Goal: Communication & Community: Answer question/provide support

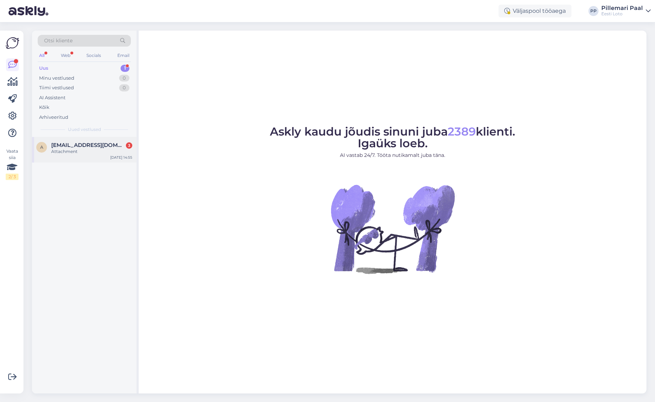
click at [75, 147] on span "[EMAIL_ADDRESS][DOMAIN_NAME]" at bounding box center [88, 145] width 74 height 6
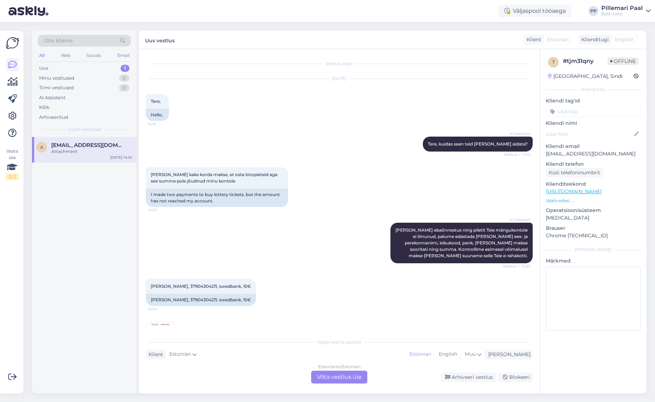
scroll to position [75, 0]
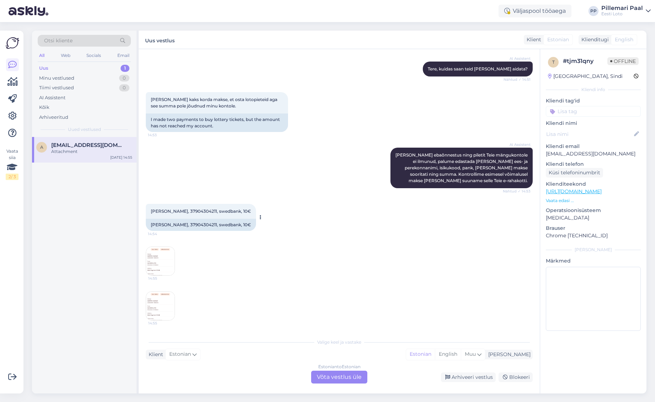
click at [195, 210] on span "Andrus Adamas, 37904304211, swedbank, 10€" at bounding box center [201, 211] width 100 height 5
copy span "37904304211"
click at [163, 252] on img at bounding box center [160, 261] width 28 height 28
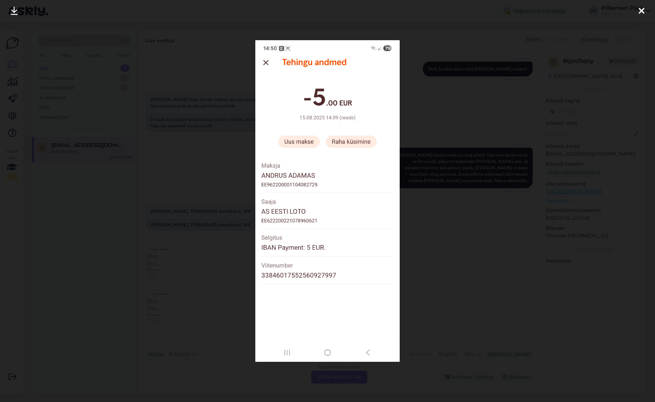
click at [419, 243] on div at bounding box center [327, 201] width 655 height 402
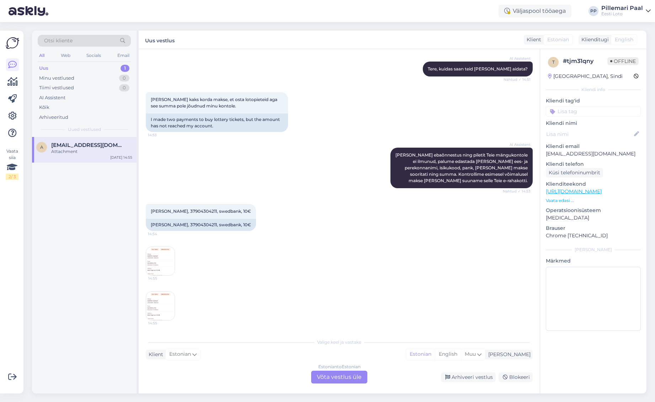
click at [155, 257] on img at bounding box center [160, 261] width 28 height 28
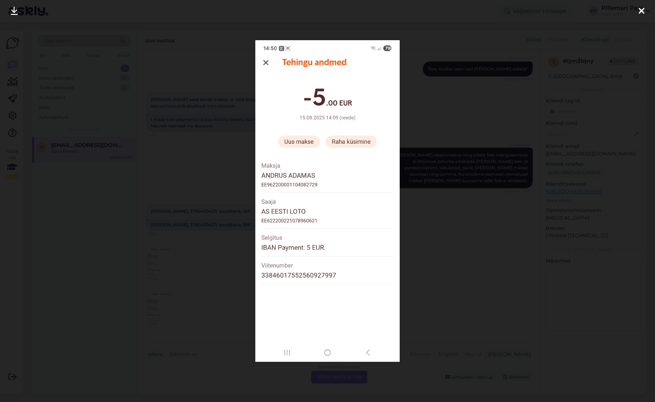
click at [448, 187] on div at bounding box center [327, 201] width 655 height 402
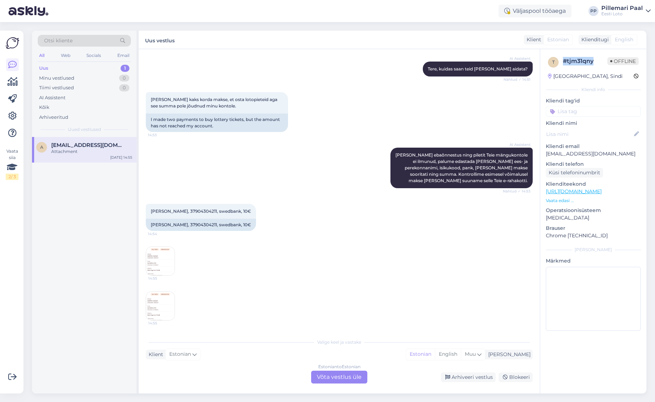
drag, startPoint x: 600, startPoint y: 60, endPoint x: 554, endPoint y: 60, distance: 45.2
click at [554, 59] on div "t # tjm31qny Offline" at bounding box center [593, 62] width 91 height 11
copy div "# tjm31qny"
click at [195, 211] on span "Andrus Adamas, 37904304211, swedbank, 10€" at bounding box center [201, 211] width 100 height 5
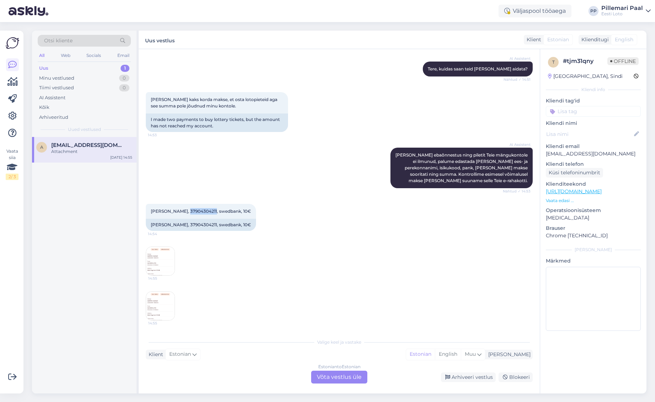
copy span "37904304211"
click at [349, 380] on div "Estonian to Estonian Võta vestlus üle" at bounding box center [339, 377] width 56 height 13
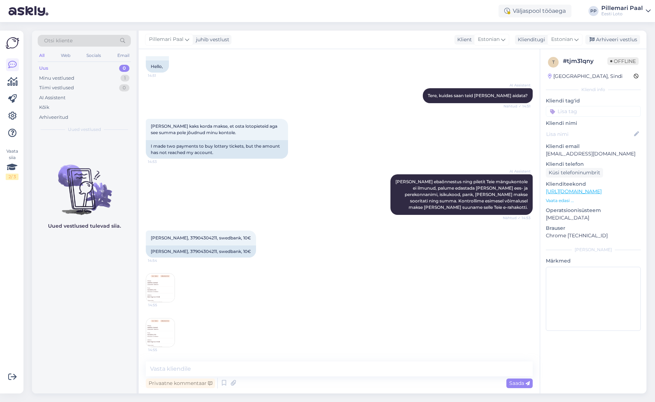
click at [158, 279] on img at bounding box center [160, 288] width 28 height 28
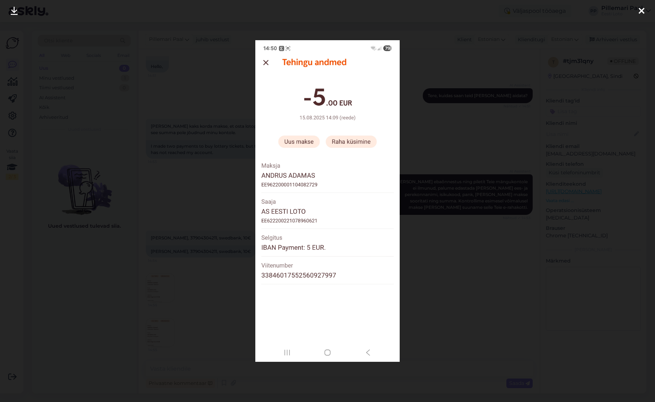
drag, startPoint x: 424, startPoint y: 264, endPoint x: 205, endPoint y: 339, distance: 232.4
click at [424, 264] on div at bounding box center [327, 201] width 655 height 402
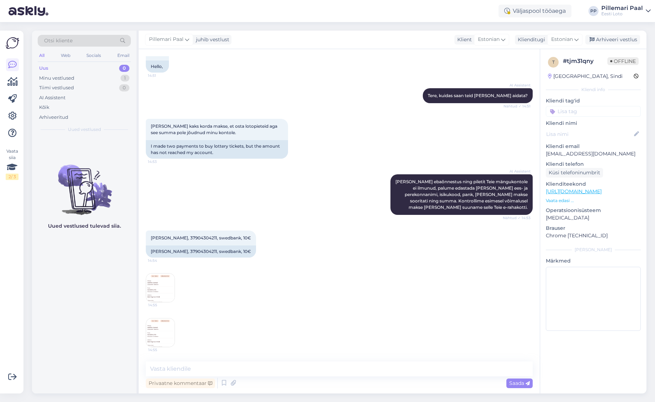
click at [164, 339] on img at bounding box center [160, 332] width 28 height 28
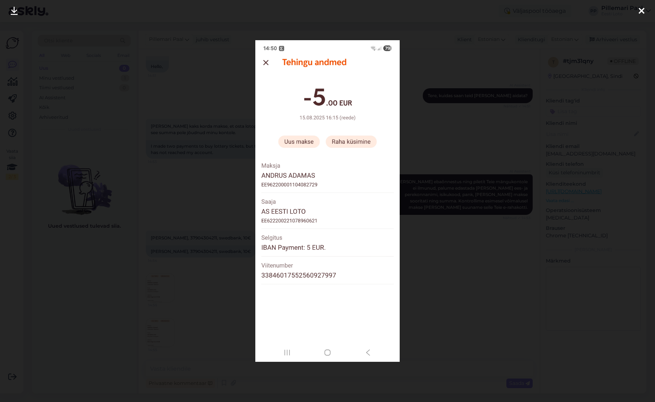
click at [422, 301] on div at bounding box center [327, 201] width 655 height 402
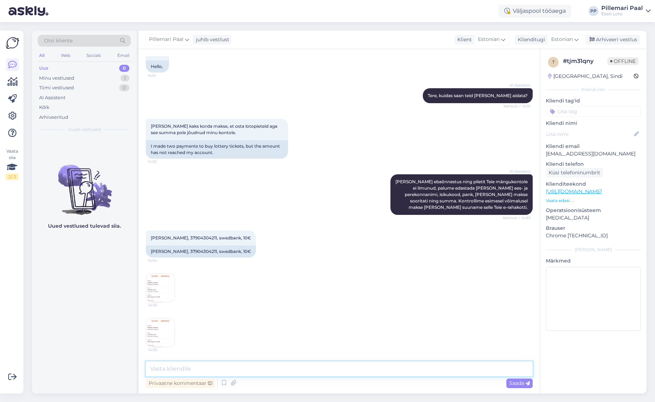
click at [303, 366] on textarea at bounding box center [339, 369] width 387 height 15
paste textarea "Kahjuks Teie sissemakse ebaõnnestus tehnilise tõrke tõttu. Kontrollisime ostu ü…"
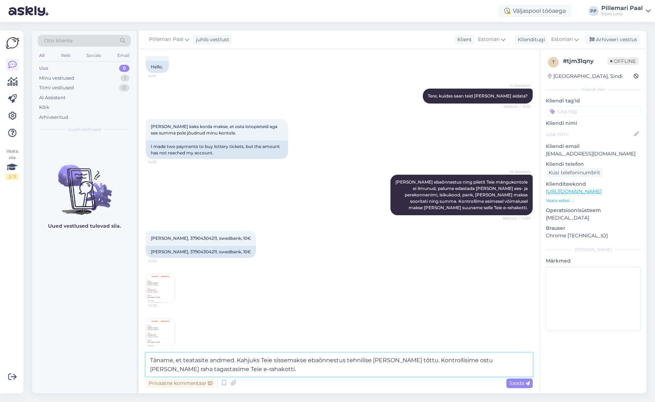
click at [305, 360] on textarea "Täname, et teatasite andmed. Kahjuks Teie sissemakse ebaõnnestus tehnilise tõrk…" at bounding box center [339, 364] width 387 height 23
click at [347, 358] on textarea "Täname, et teatasite andmed. Kahjuks Teie sissemaksed ebaõnnestus tehnilise tõr…" at bounding box center [339, 364] width 387 height 23
drag, startPoint x: 454, startPoint y: 362, endPoint x: 456, endPoint y: 373, distance: 11.9
click at [454, 362] on textarea "Täname, et teatasite andmed. Kahjuks Teie sissemaksed ebaõnnestusid tehnilise t…" at bounding box center [339, 364] width 387 height 23
click at [503, 362] on textarea "Täname, et teatasite andmed. Kahjuks Teie sissemaksed ebaõnnestusid tehnilise t…" at bounding box center [339, 364] width 387 height 23
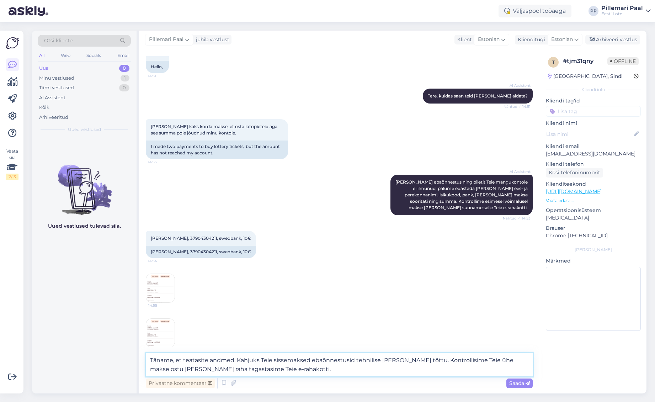
click at [503, 362] on textarea "Täname, et teatasite andmed. Kahjuks Teie sissemaksed ebaõnnestusid tehnilise t…" at bounding box center [339, 364] width 387 height 23
click at [240, 371] on textarea "Täname, et teatasite andmed. Kahjuks Teie sissemaksed ebaõnnestusid tehnilise t…" at bounding box center [339, 364] width 387 height 23
paste textarea "Meie finantsosakond kontrollib esimesel võimalusel ostu üle ja raha tagastataks…"
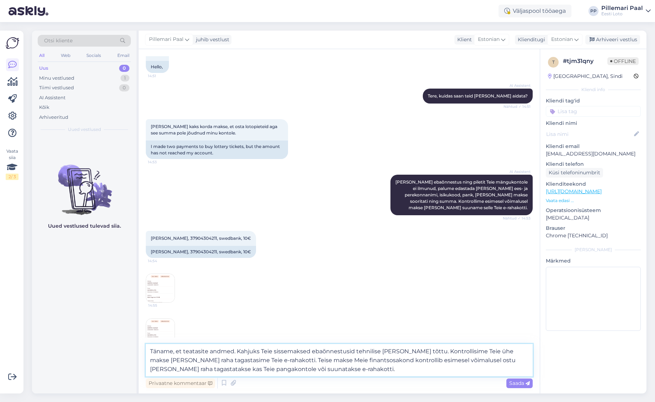
click at [276, 361] on textarea "Täname, et teatasite andmed. Kahjuks Teie sissemaksed ebaõnnestusid tehnilise t…" at bounding box center [339, 360] width 387 height 32
click at [375, 361] on textarea "Täname, et teatasite andmed. Kahjuks Teie sissemaksed ebaõnnestusid tehnilise t…" at bounding box center [339, 360] width 387 height 32
drag, startPoint x: 376, startPoint y: 361, endPoint x: 374, endPoint y: 387, distance: 26.7
click at [375, 361] on textarea "Täname, et teatasite andmed. Kahjuks Teie sissemaksed ebaõnnestusid tehnilise t…" at bounding box center [339, 360] width 387 height 32
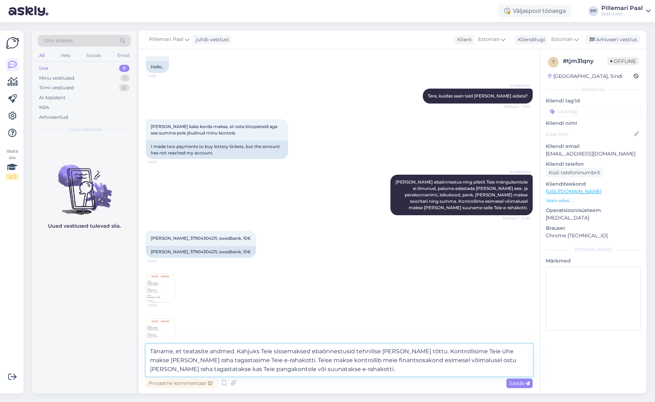
click at [424, 362] on textarea "Täname, et teatasite andmed. Kahjuks Teie sissemaksed ebaõnnestusid tehnilise t…" at bounding box center [339, 360] width 387 height 32
drag, startPoint x: 424, startPoint y: 362, endPoint x: 415, endPoint y: 365, distance: 10.5
click at [424, 362] on textarea "Täname, et teatasite andmed. Kahjuks Teie sissemaksed ebaõnnestusid tehnilise t…" at bounding box center [339, 360] width 387 height 32
click at [275, 369] on textarea "Täname, et teatasite andmed. Kahjuks Teie sissemaksed ebaõnnestusid tehnilise t…" at bounding box center [339, 360] width 387 height 32
paste textarea "Palume vabandust tekkinud tõrke pärast."
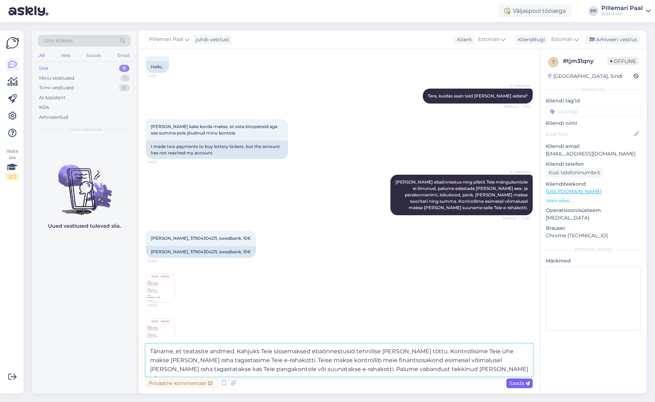
type textarea "Täname, et teatasite andmed. Kahjuks Teie sissemaksed ebaõnnestusid tehnilise t…"
click at [518, 385] on span "Saada" at bounding box center [520, 383] width 21 height 6
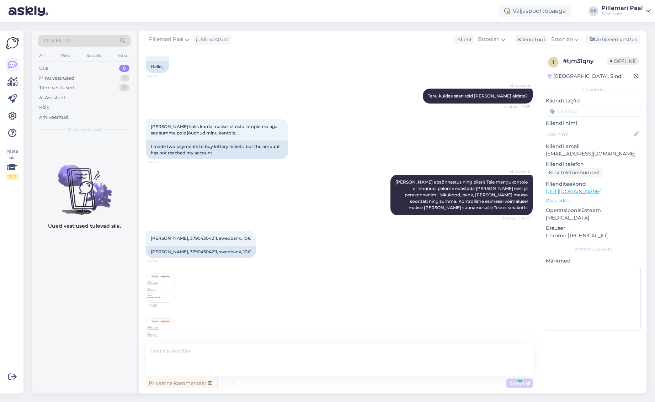
scroll to position [111, 0]
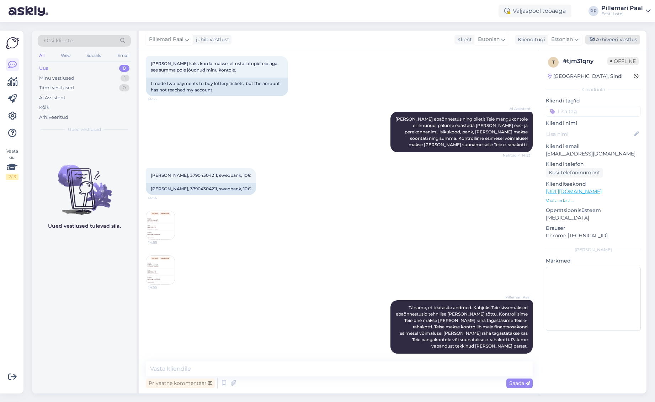
click at [609, 35] on div "Arhiveeri vestlus" at bounding box center [613, 40] width 55 height 10
